Goal: Transaction & Acquisition: Purchase product/service

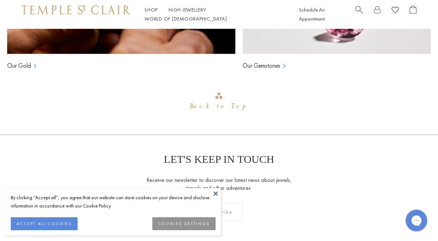
scroll to position [863, 0]
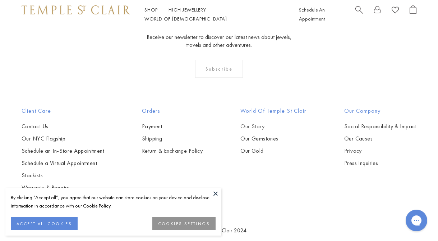
click at [256, 122] on link "Our Story" at bounding box center [274, 126] width 66 height 8
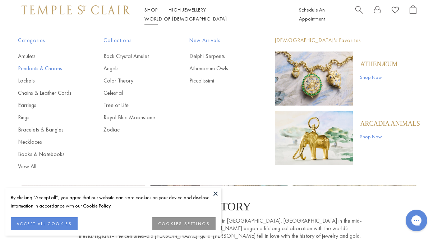
click at [52, 67] on link "Pendants & Charms" at bounding box center [46, 68] width 57 height 8
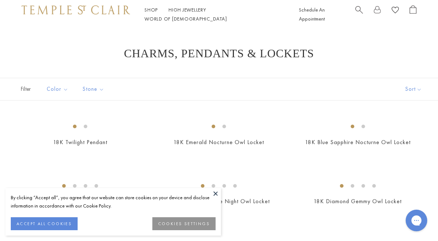
click at [216, 192] on button at bounding box center [215, 193] width 11 height 11
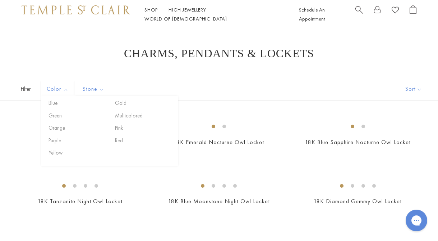
click at [28, 89] on span "Filter" at bounding box center [18, 89] width 36 height 22
click at [119, 104] on button "Gold" at bounding box center [143, 103] width 61 height 8
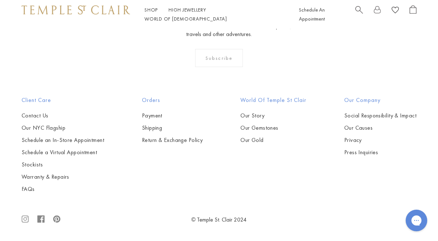
scroll to position [3621, 0]
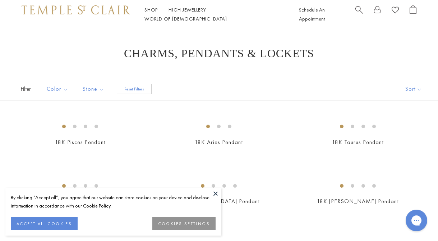
click at [216, 191] on button at bounding box center [215, 193] width 11 height 11
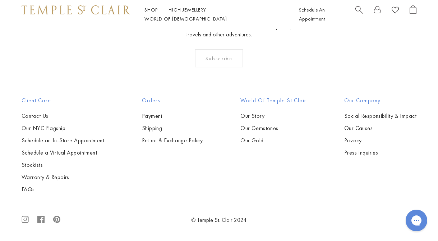
scroll to position [2754, 0]
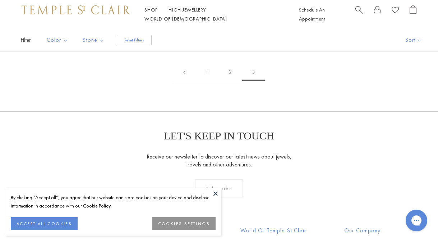
scroll to position [85, 0]
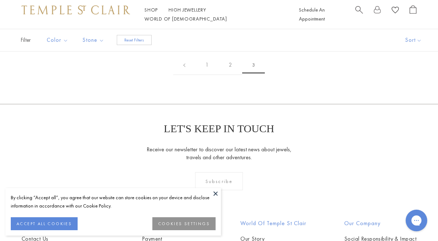
click at [215, 192] on button at bounding box center [215, 193] width 11 height 11
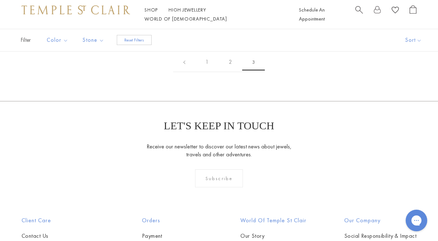
scroll to position [0, 0]
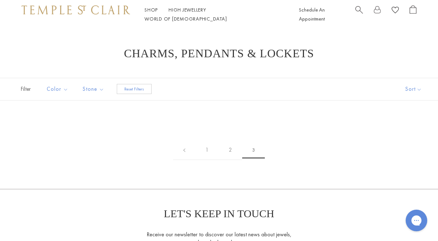
click at [255, 150] on span "3" at bounding box center [253, 150] width 23 height 17
click at [124, 119] on div "1 2 3" at bounding box center [219, 153] width 438 height 70
click at [207, 148] on link "1" at bounding box center [207, 150] width 23 height 20
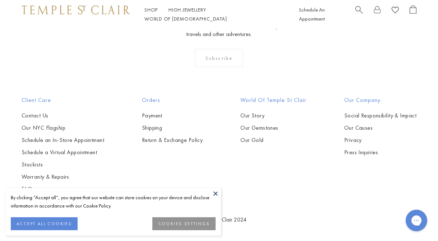
scroll to position [3611, 0]
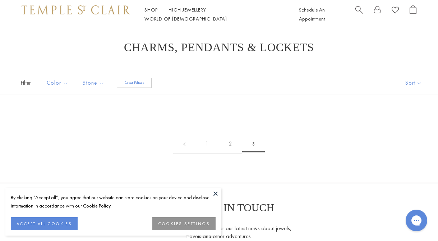
scroll to position [10, 0]
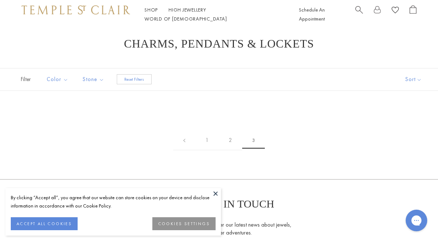
click at [213, 194] on button at bounding box center [215, 193] width 11 height 11
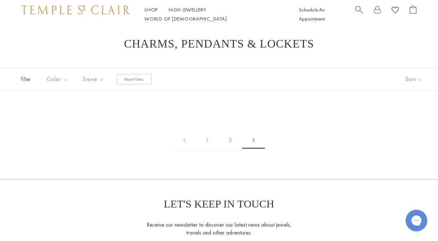
scroll to position [0, 0]
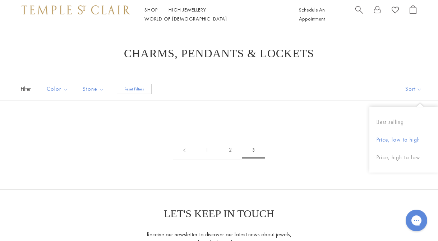
click at [400, 138] on button "Price, low to high" at bounding box center [404, 140] width 69 height 18
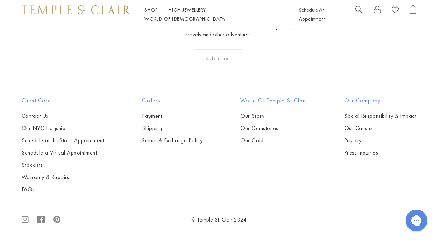
scroll to position [2468, 0]
click at [0, 0] on img at bounding box center [0, 0] width 0 height 0
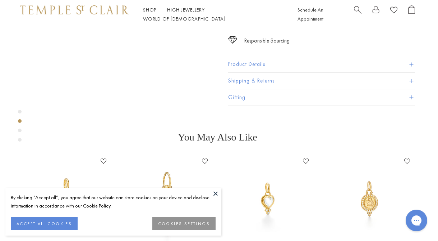
scroll to position [122, 1]
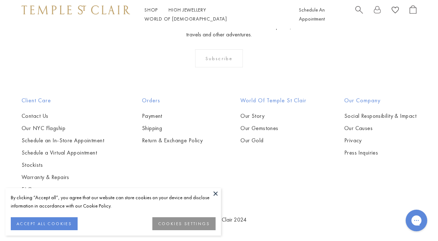
scroll to position [3357, 0]
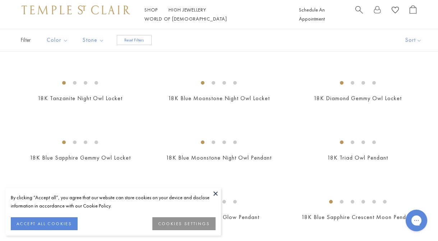
scroll to position [96, 0]
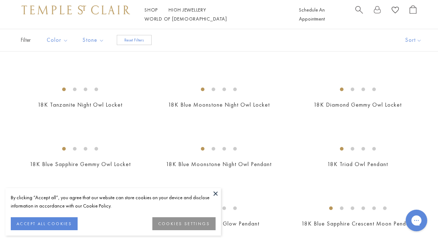
click at [28, 42] on span "Filter" at bounding box center [18, 40] width 36 height 22
click at [23, 39] on span "Filter" at bounding box center [18, 40] width 36 height 22
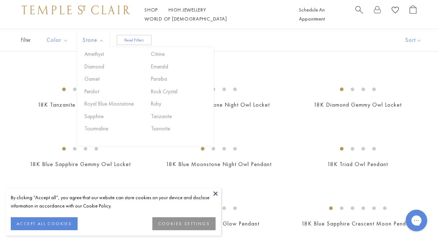
click at [129, 42] on button "Reset Filters" at bounding box center [134, 40] width 35 height 10
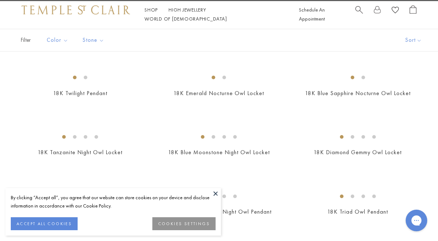
scroll to position [49, 0]
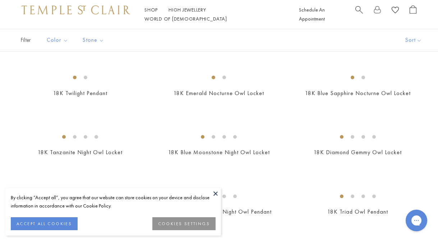
click at [22, 42] on span "Filter" at bounding box center [18, 40] width 36 height 22
click at [23, 42] on span "Filter" at bounding box center [18, 40] width 36 height 22
click at [123, 54] on button "Gold" at bounding box center [143, 54] width 61 height 8
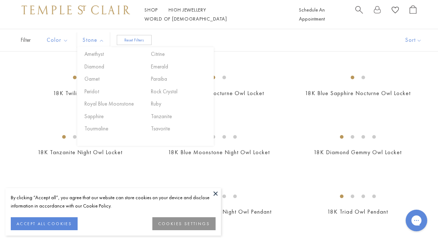
click at [205, 38] on div "Filter (1) Sort Color Blue Gold Green Multicolored Orange Pink Purple Red" at bounding box center [219, 40] width 438 height 23
click at [252, 40] on div "Filter (1) Sort Color Blue Gold Green Multicolored Orange Pink Purple Red" at bounding box center [219, 40] width 438 height 23
click at [402, 92] on button "Price, low to high" at bounding box center [404, 91] width 69 height 18
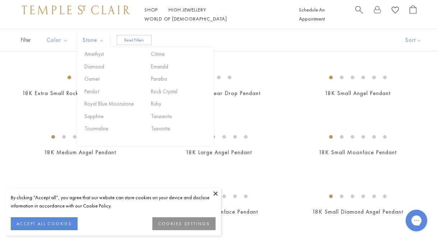
click at [257, 37] on div "Filter (1) Sort Color Blue Gold Green Multicolored Orange Pink Purple Red" at bounding box center [219, 40] width 438 height 23
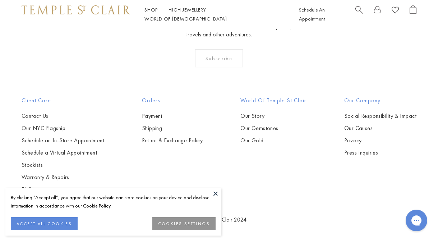
scroll to position [3528, 0]
